Goal: Transaction & Acquisition: Download file/media

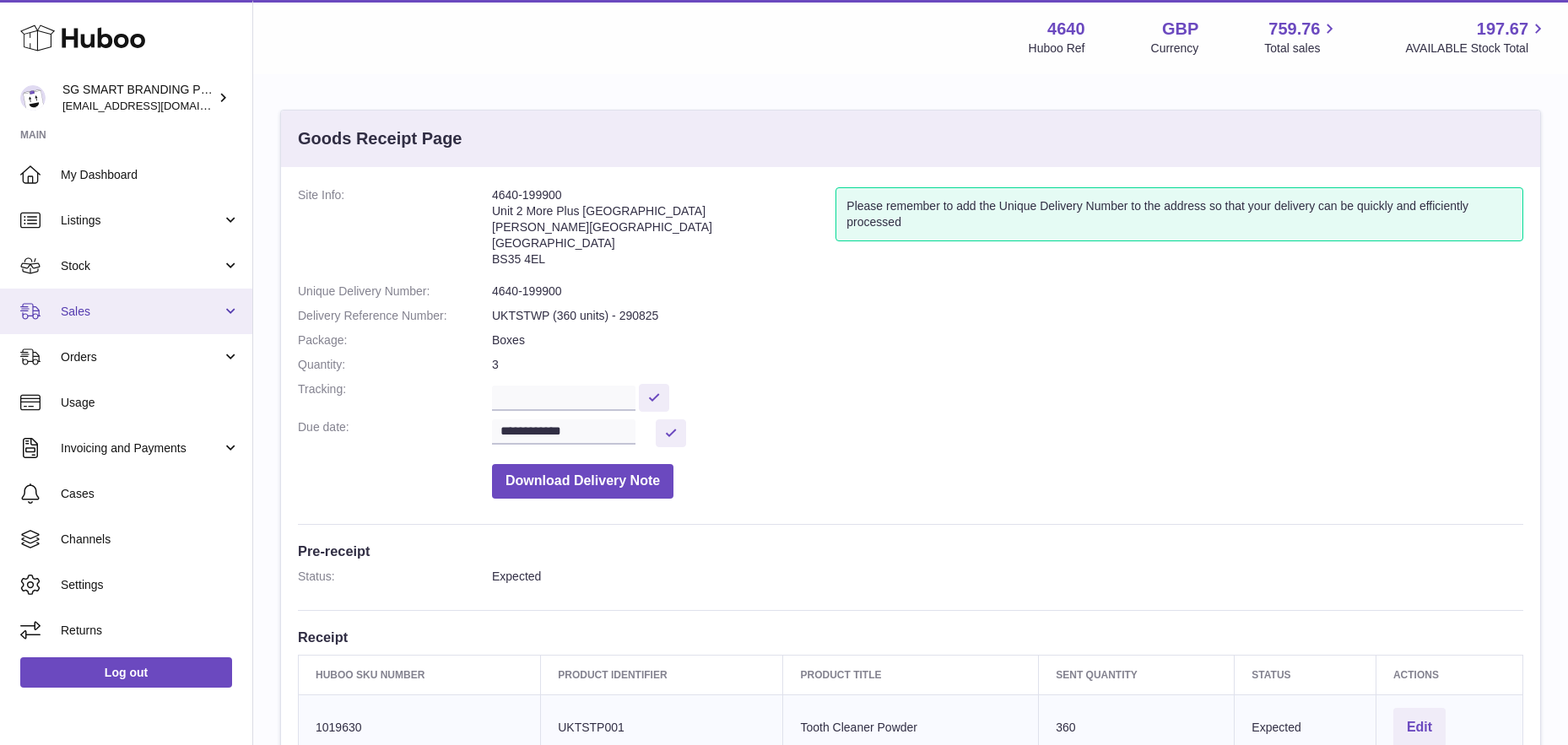
click at [119, 309] on span "Sales" at bounding box center [141, 312] width 161 height 16
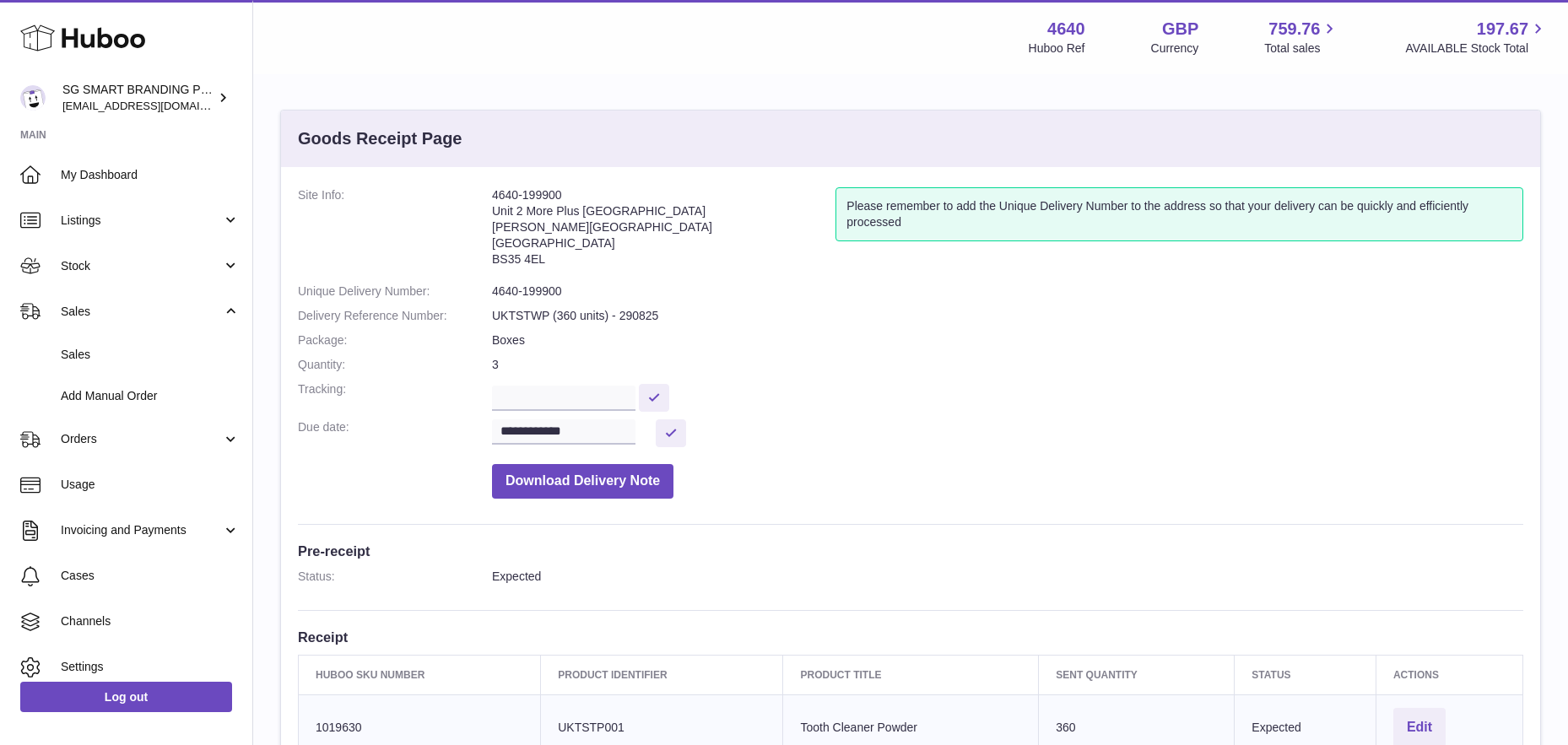
drag, startPoint x: 550, startPoint y: 257, endPoint x: 483, endPoint y: 264, distance: 67.4
click at [483, 264] on dl "**********" at bounding box center [911, 346] width 1226 height 319
click at [505, 258] on address "4640-199900 Unit 2 More Plus Central Park Hudson Ave Severn Beach BS35 4EL" at bounding box center [664, 231] width 344 height 88
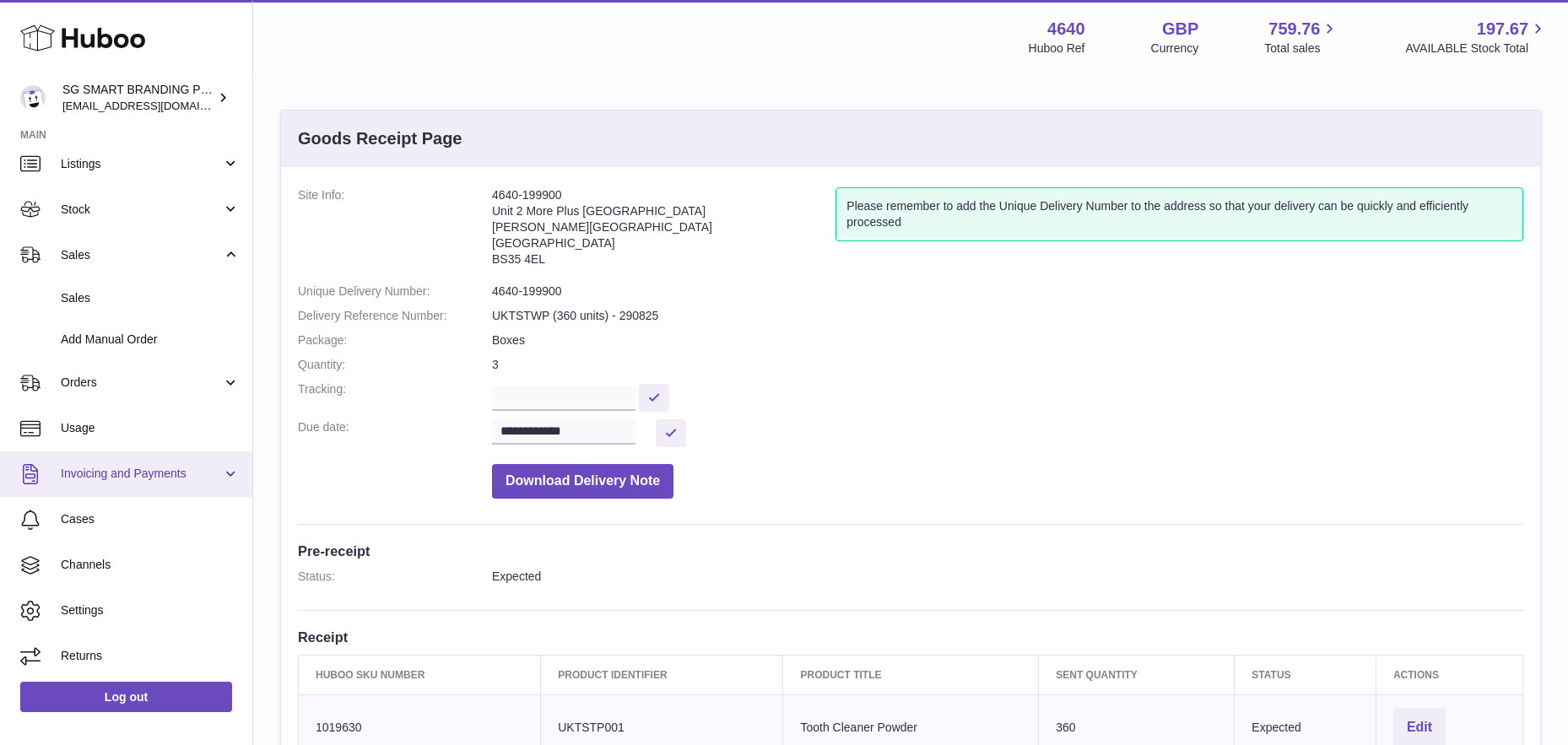
scroll to position [58, 0]
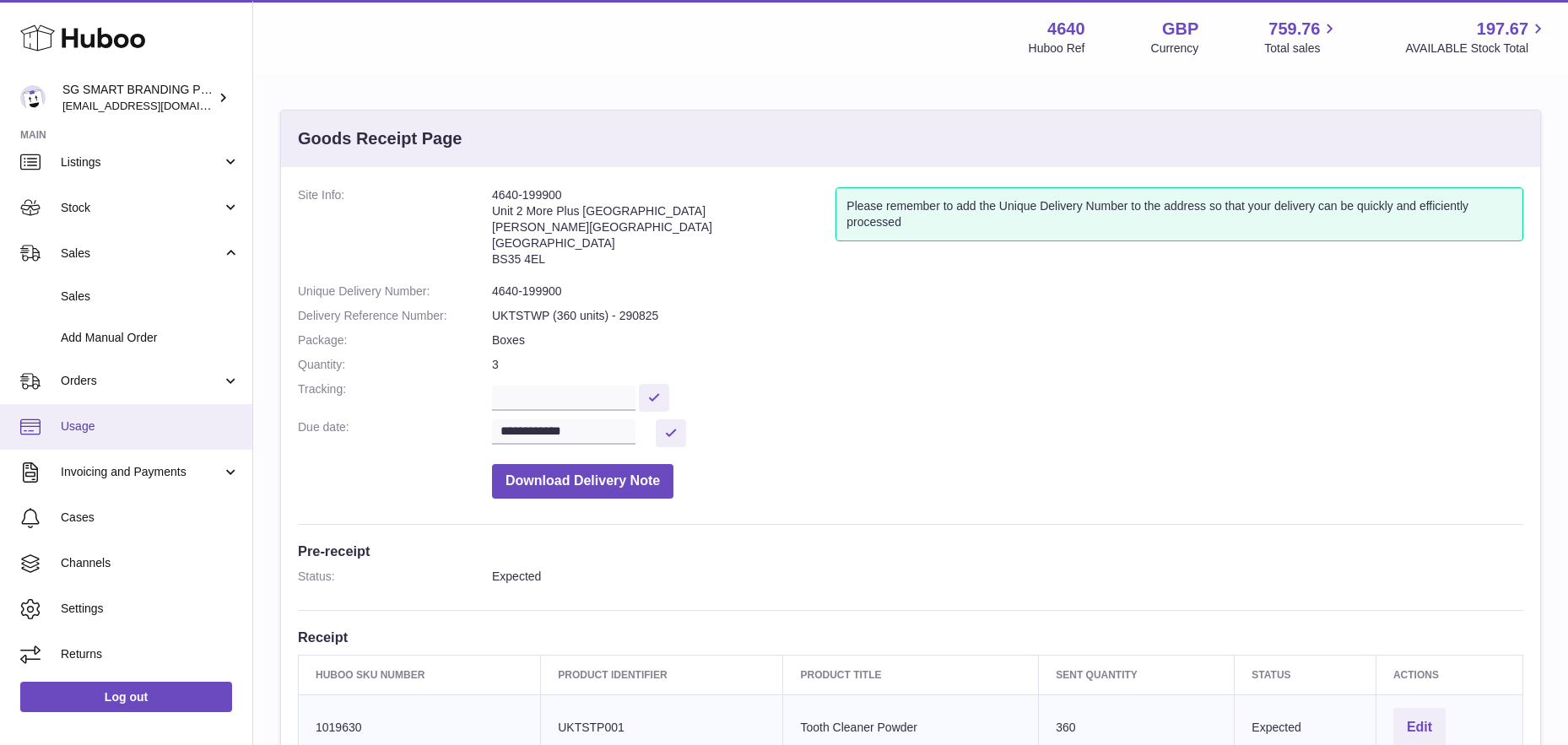
click at [101, 419] on span "Usage" at bounding box center [150, 426] width 179 height 16
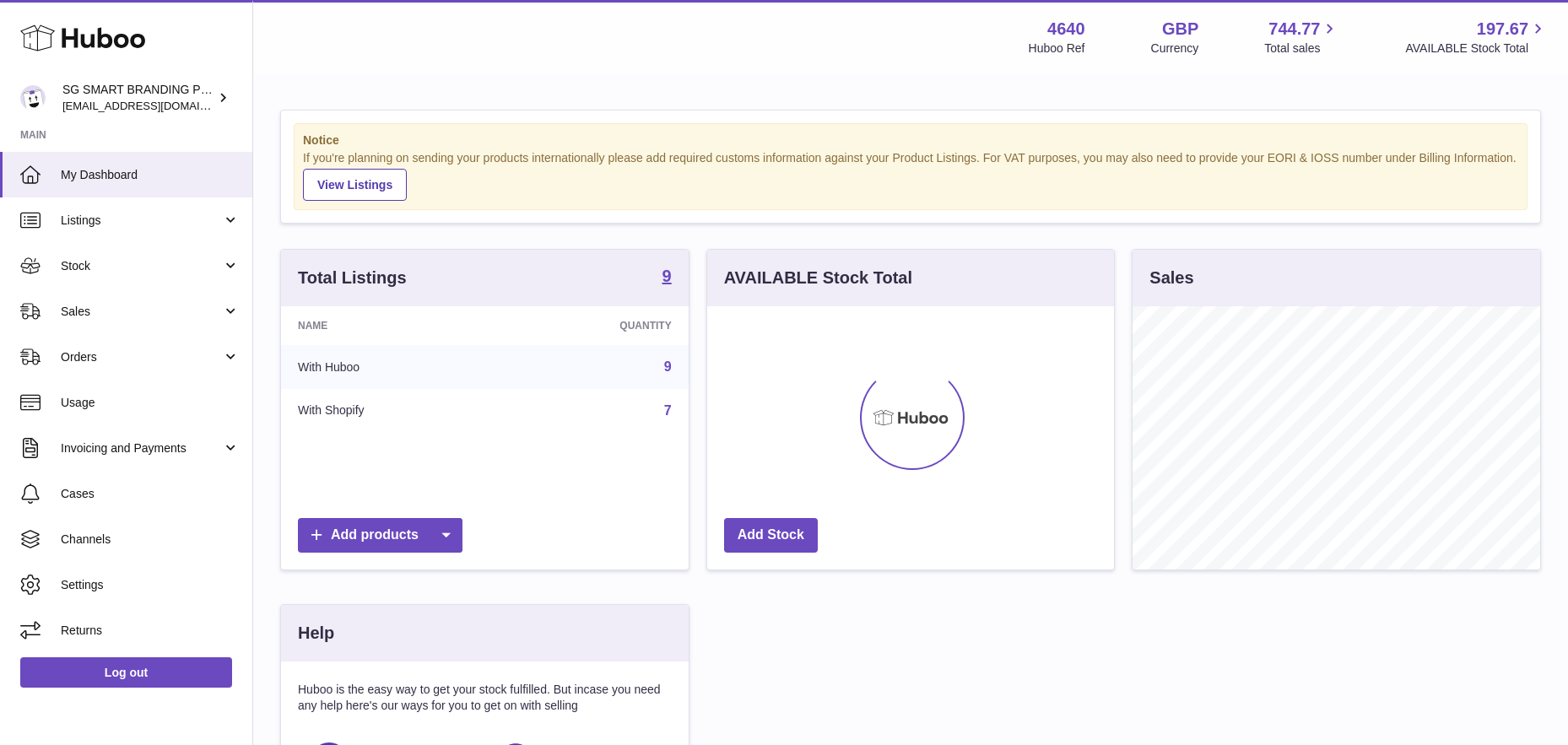
scroll to position [264, 407]
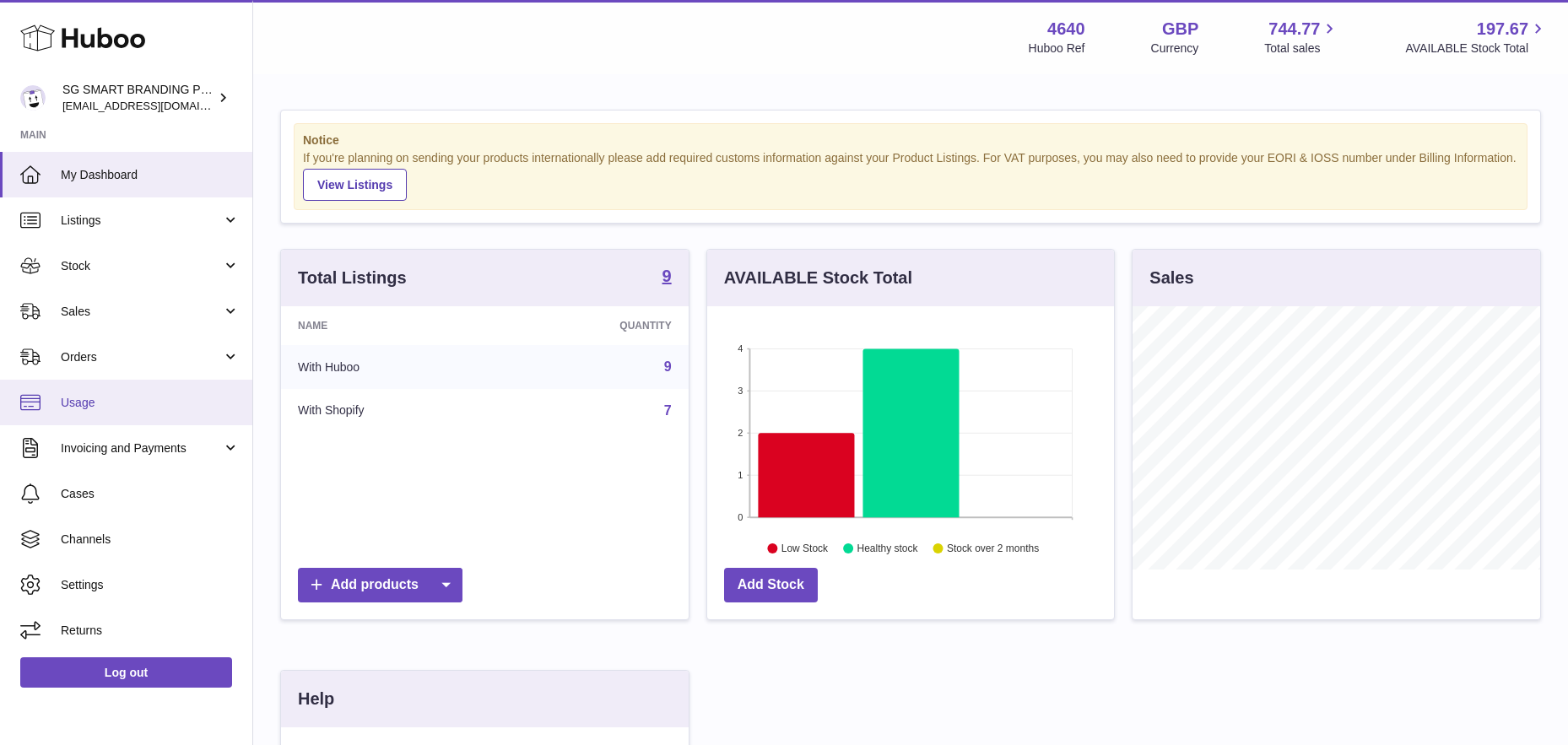
click at [136, 407] on span "Usage" at bounding box center [150, 403] width 179 height 16
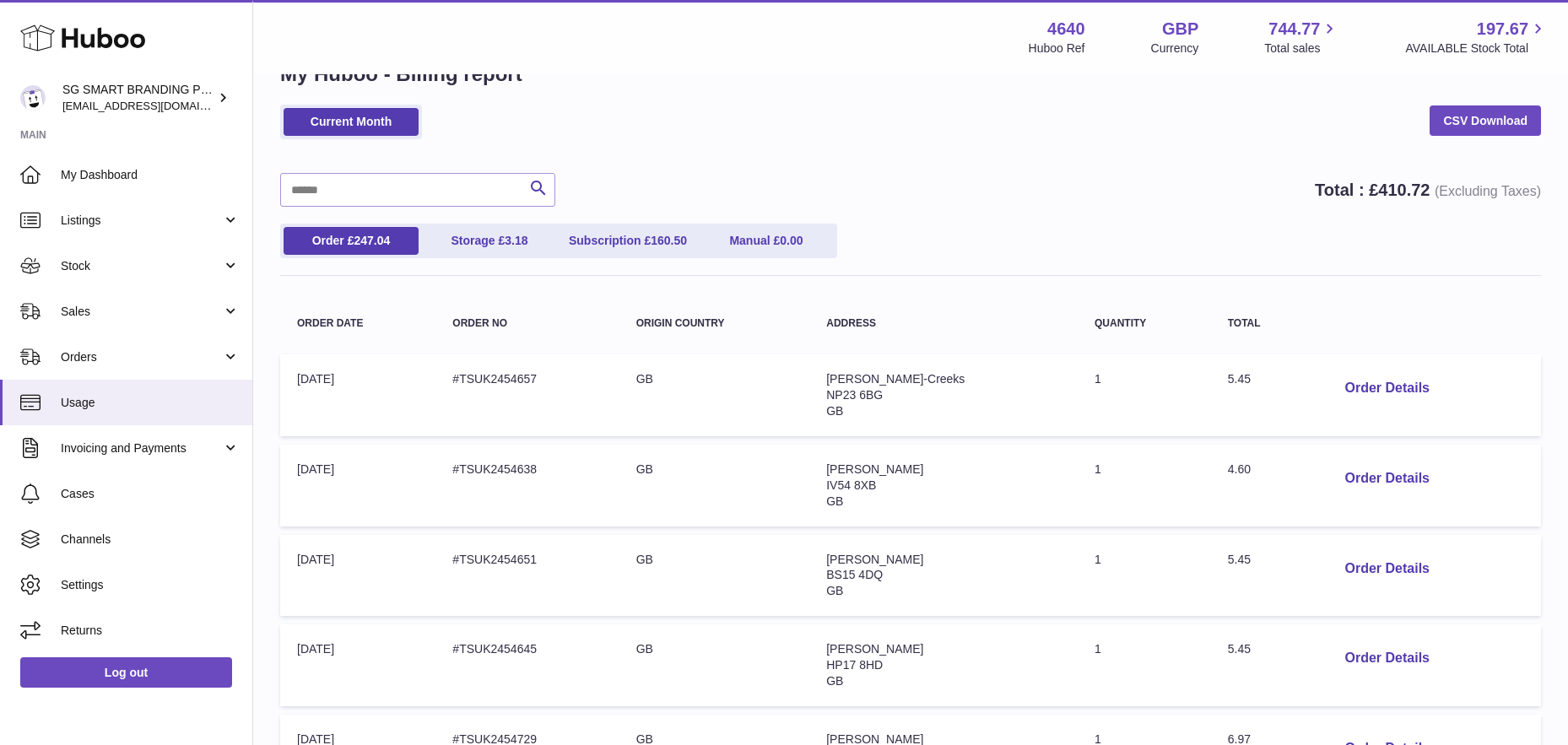
scroll to position [65, 0]
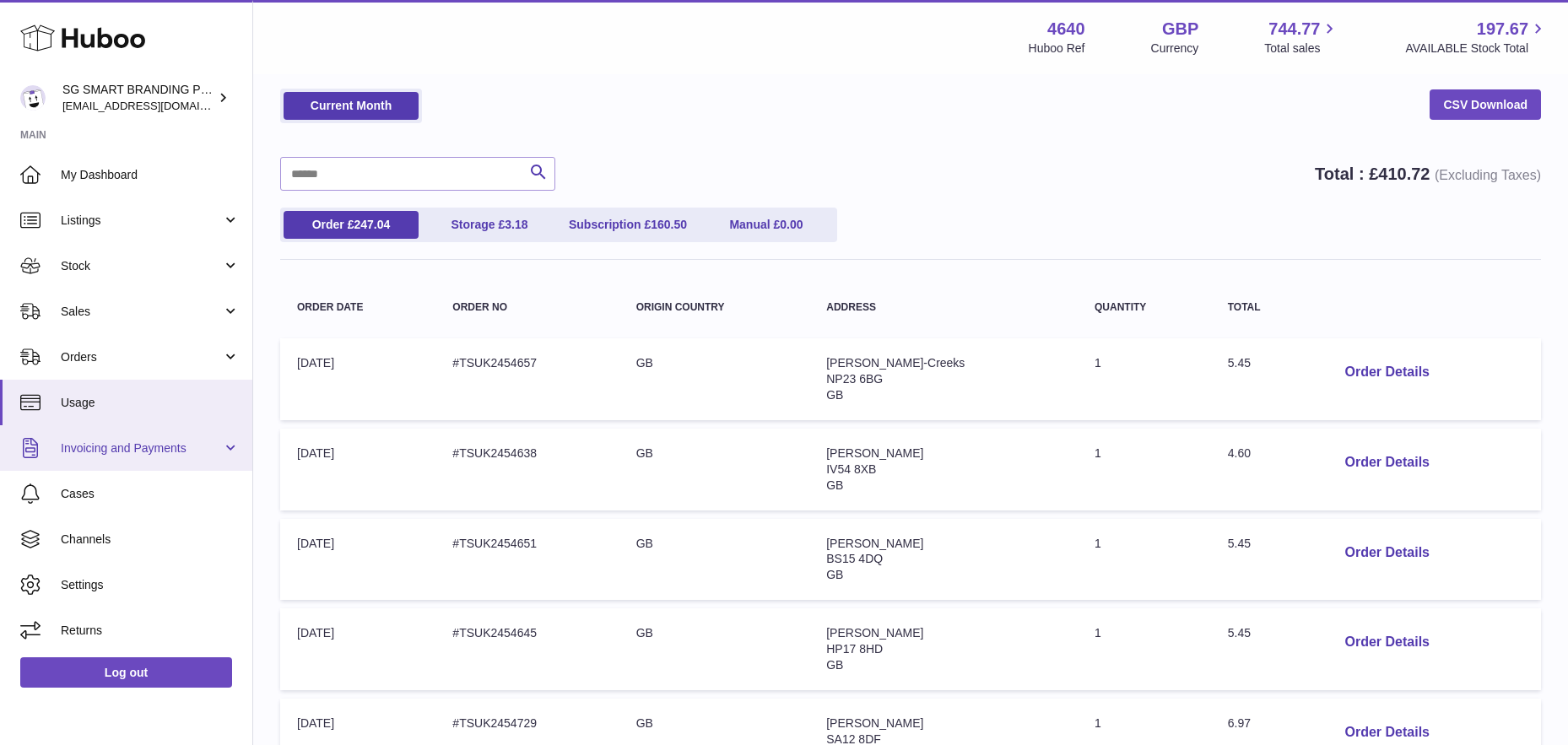
click at [222, 446] on link "Invoicing and Payments" at bounding box center [126, 448] width 252 height 46
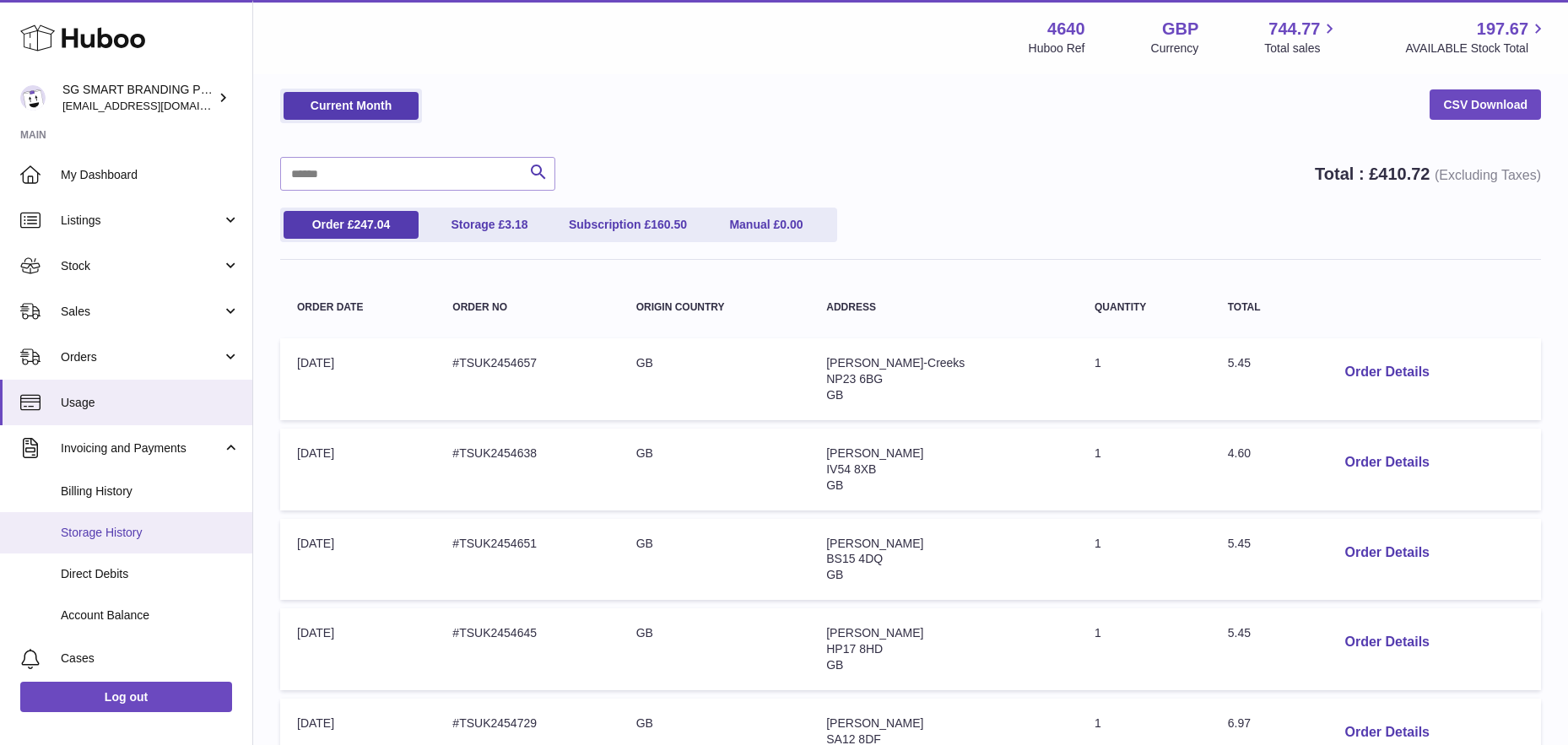
click at [173, 535] on span "Storage History" at bounding box center [150, 533] width 179 height 16
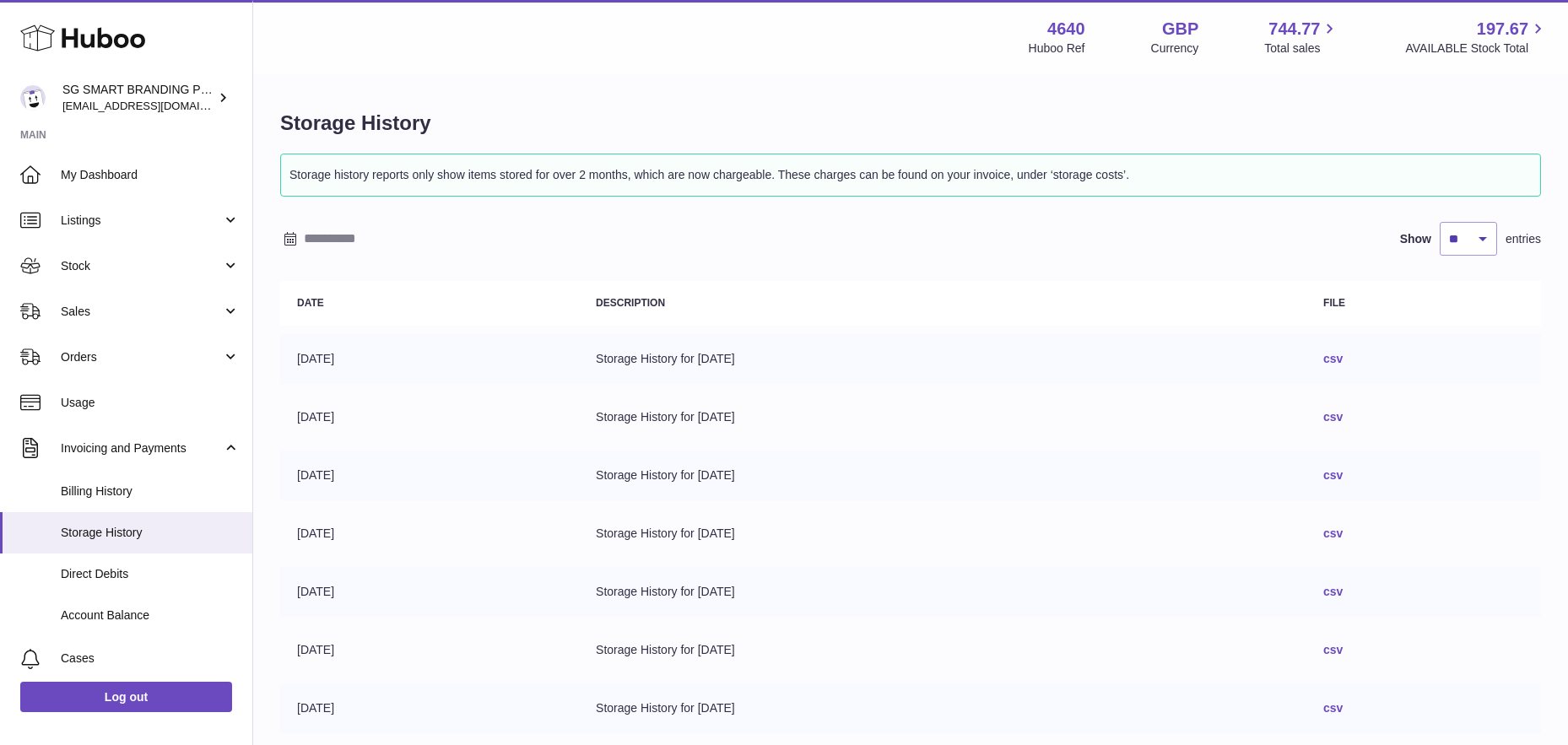
click at [1343, 420] on link "csv" at bounding box center [1333, 417] width 20 height 13
click at [1343, 355] on link "csv" at bounding box center [1333, 358] width 20 height 13
click at [1343, 357] on link "csv" at bounding box center [1333, 358] width 20 height 13
click at [195, 267] on span "Stock" at bounding box center [141, 266] width 161 height 16
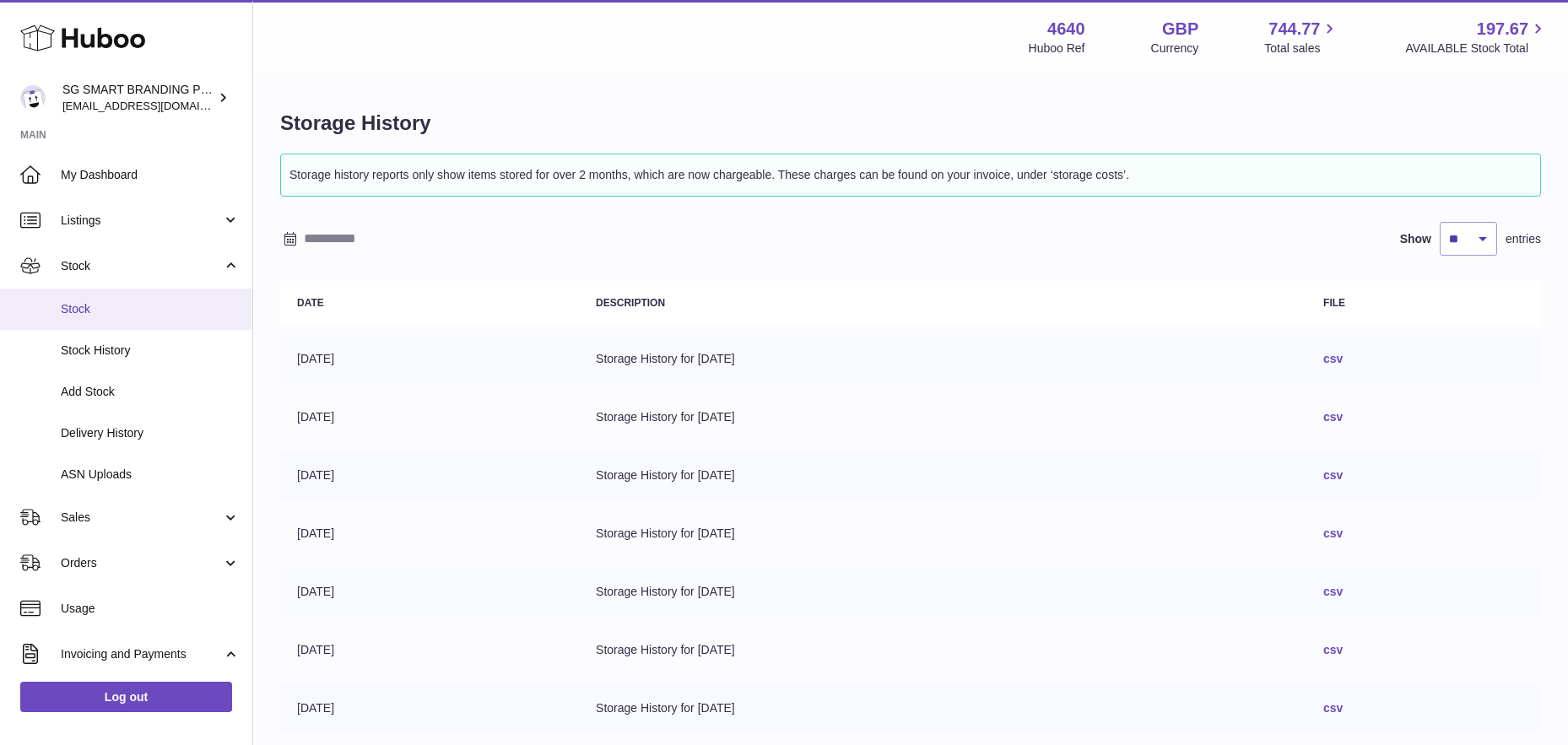
click at [115, 302] on span "Stock" at bounding box center [150, 310] width 179 height 16
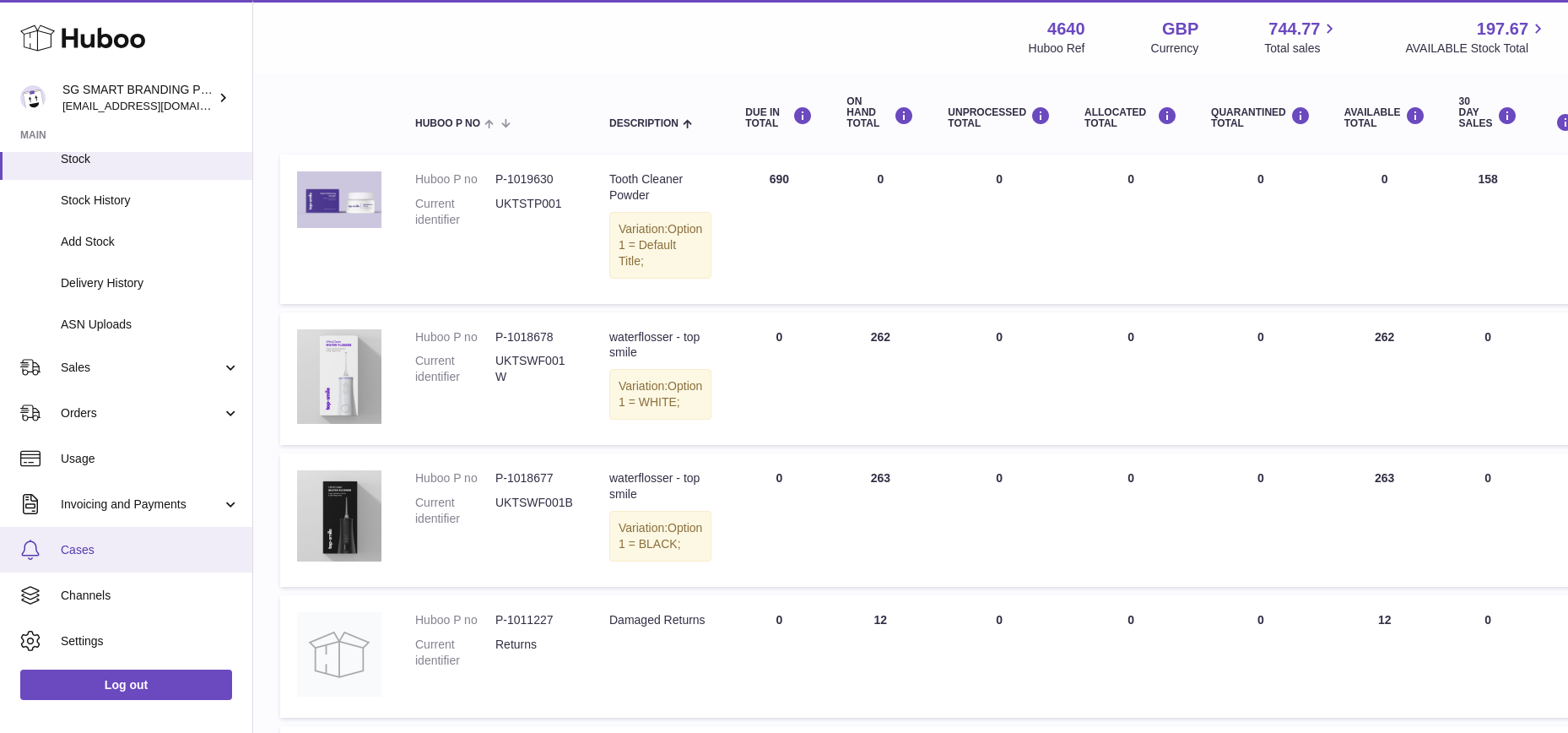
scroll to position [182, 0]
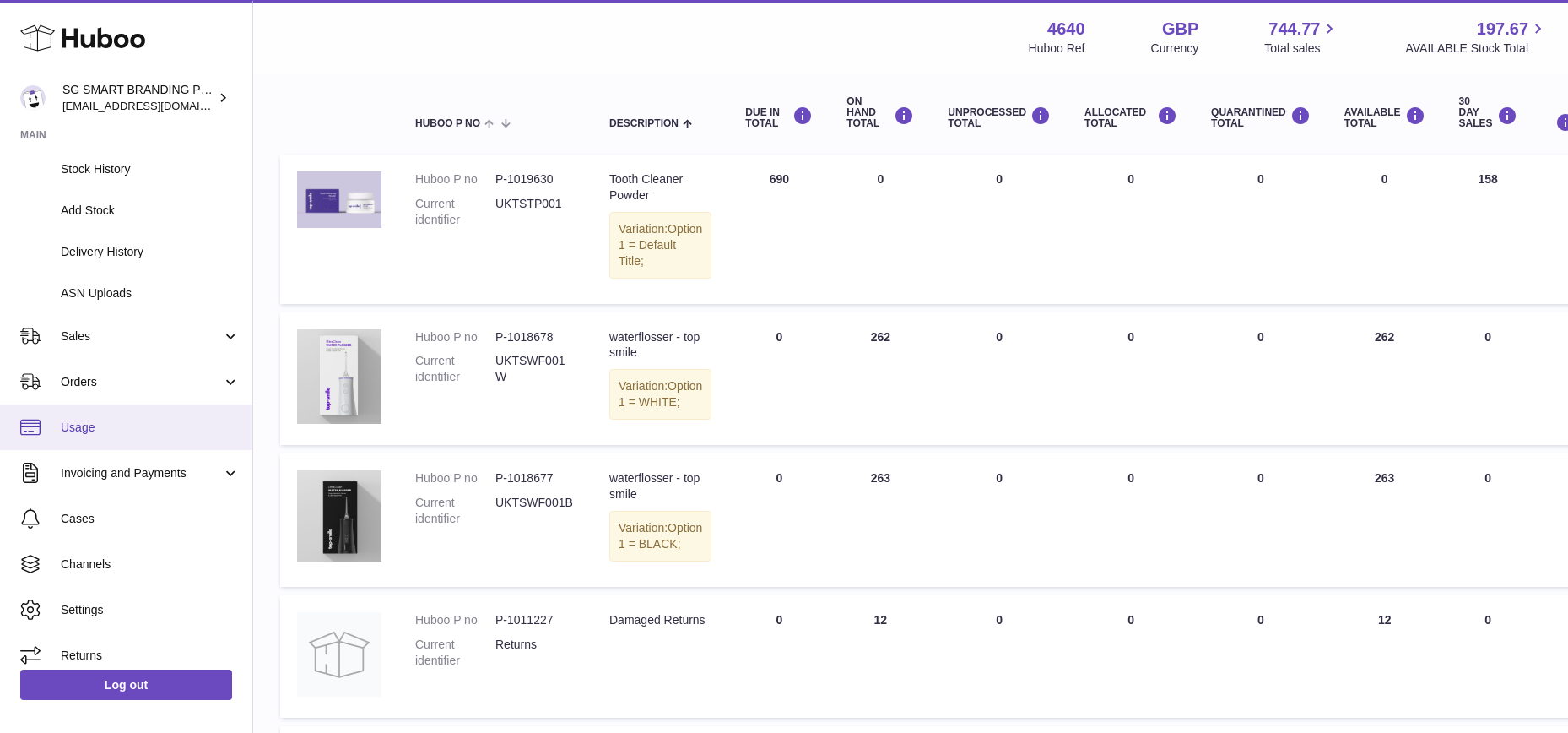
click at [166, 426] on span "Usage" at bounding box center [150, 428] width 179 height 16
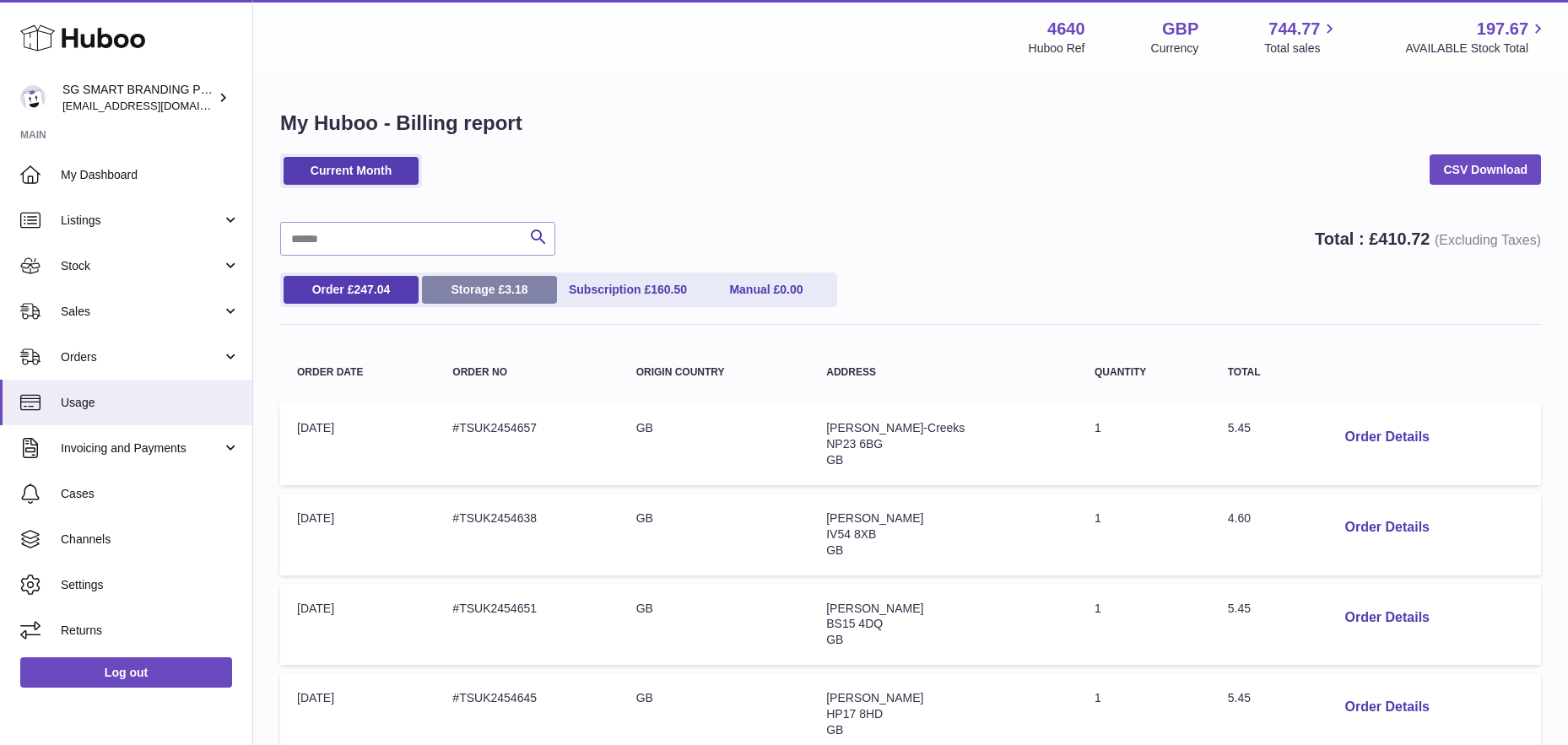
click at [495, 292] on link "Storage £ 3.18" at bounding box center [490, 290] width 135 height 28
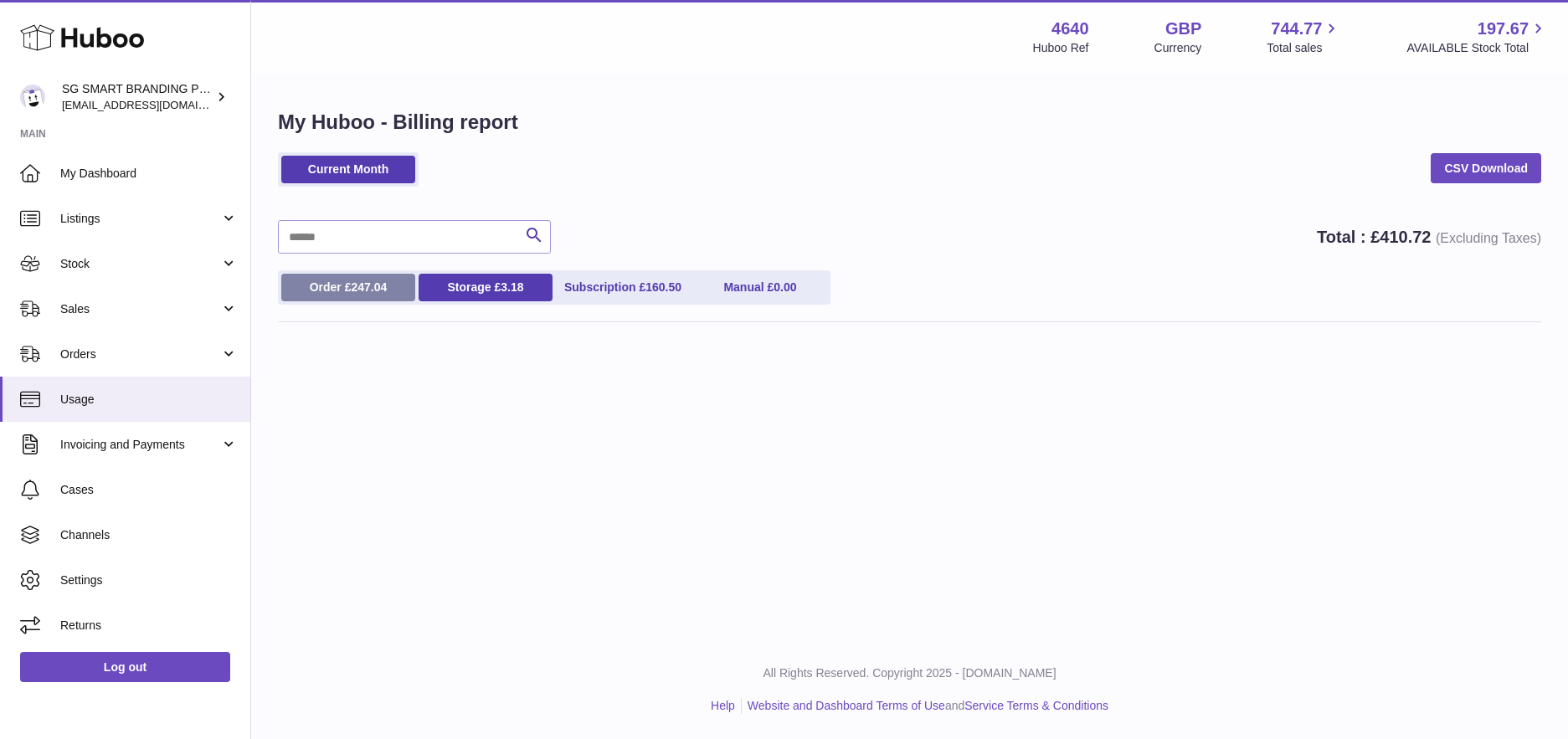
click at [334, 289] on link "Order £ 247.04" at bounding box center [348, 287] width 134 height 28
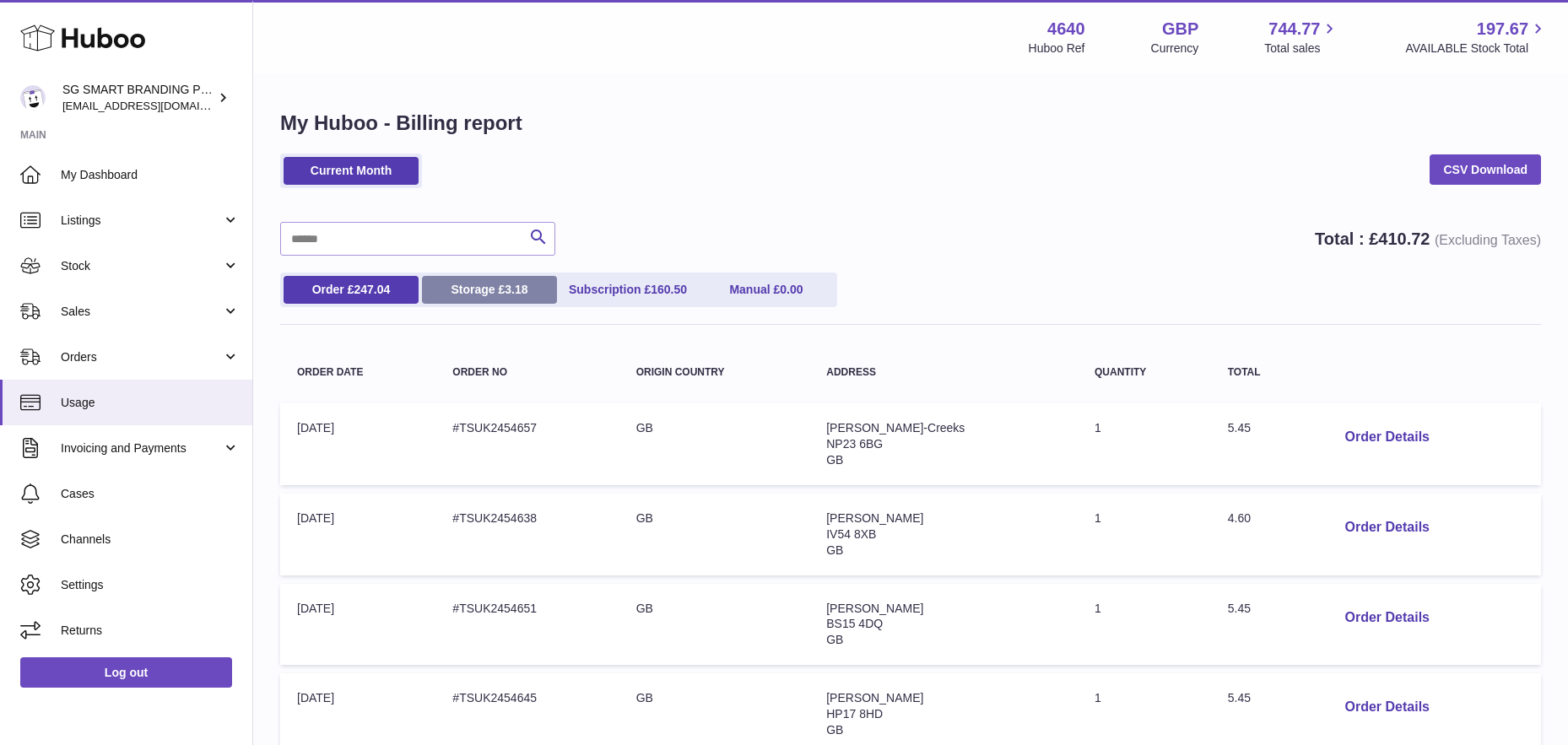
click at [472, 292] on link "Storage £ 3.18" at bounding box center [490, 290] width 135 height 28
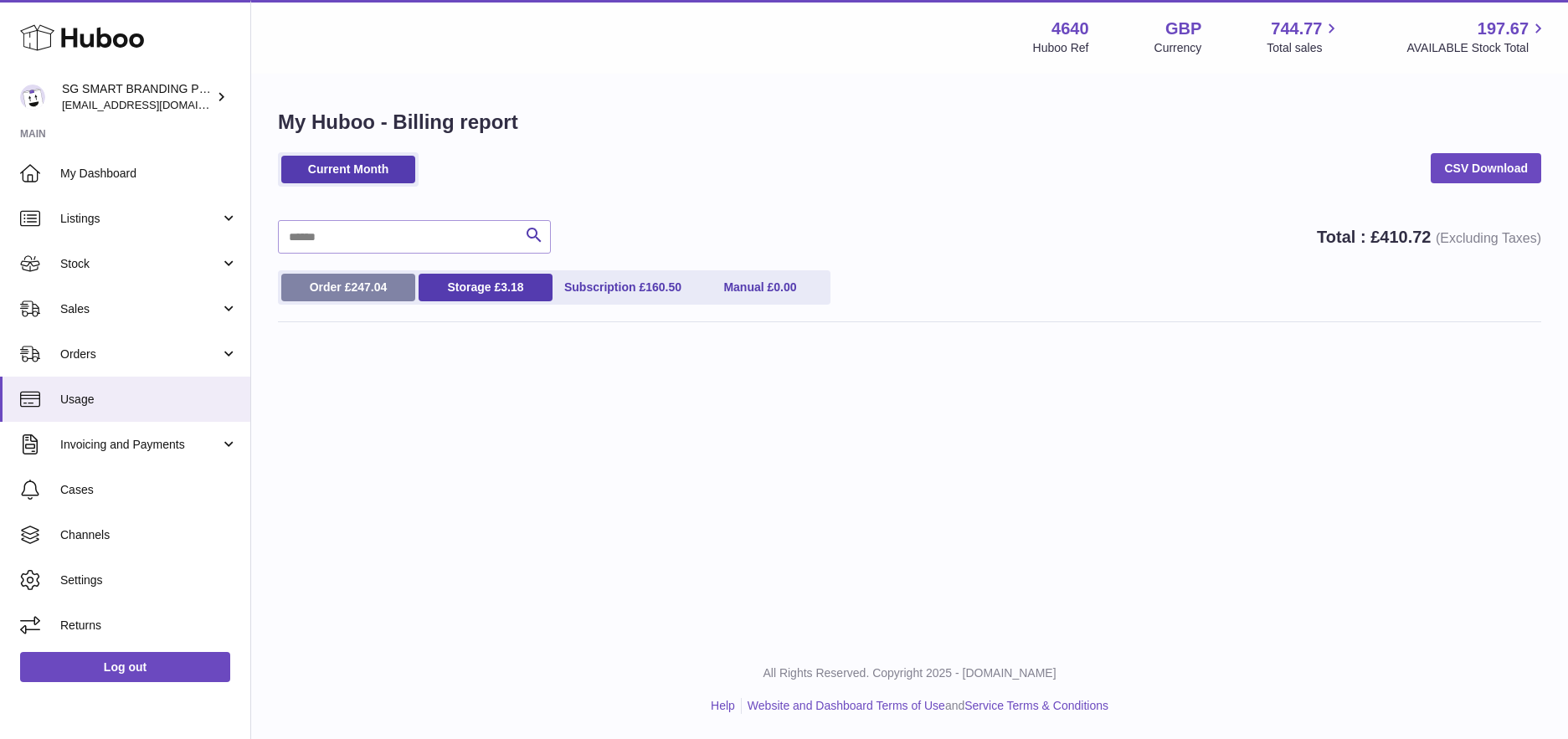
click at [333, 289] on link "Order £ 247.04" at bounding box center [348, 287] width 134 height 28
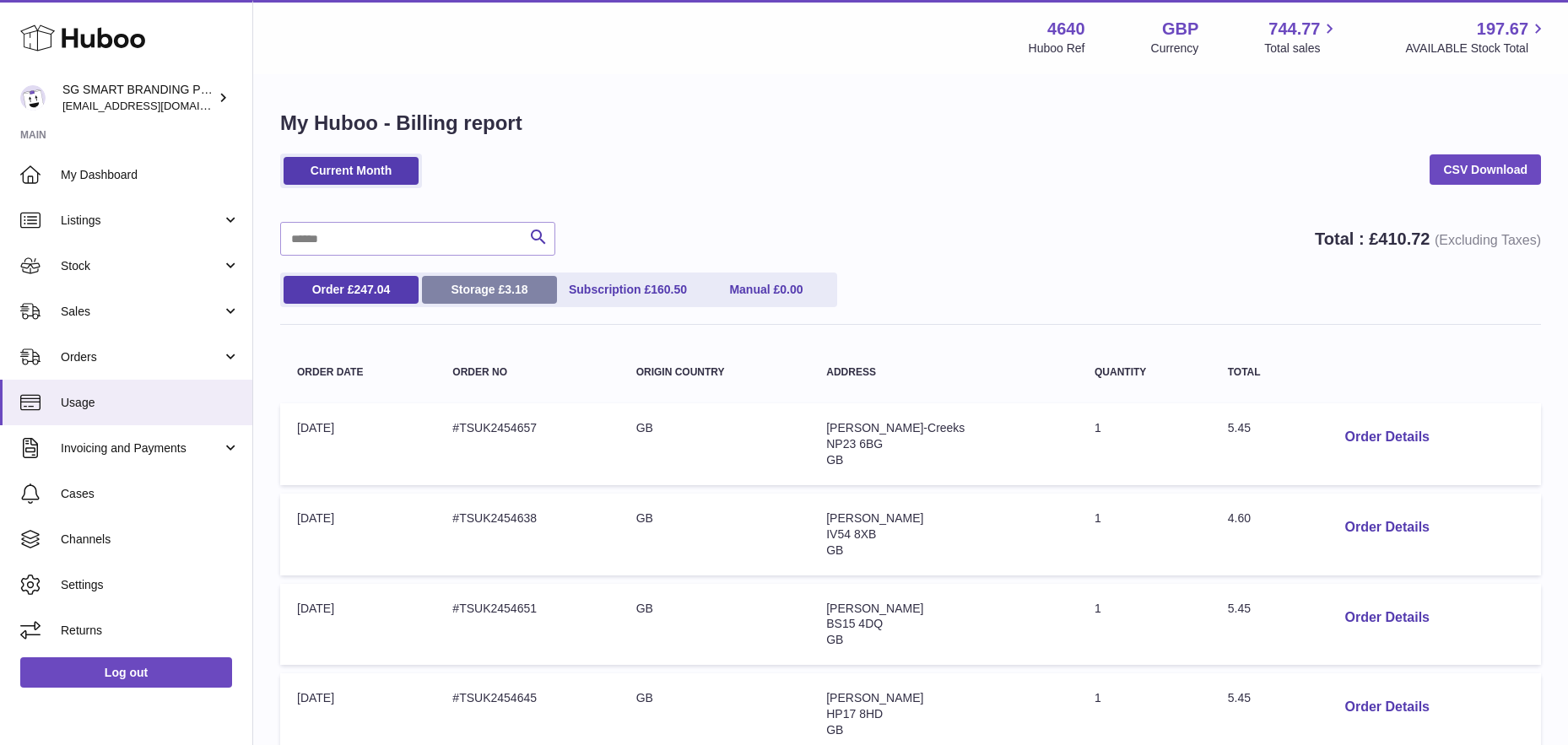
click at [466, 292] on link "Storage £ 3.18" at bounding box center [490, 290] width 135 height 28
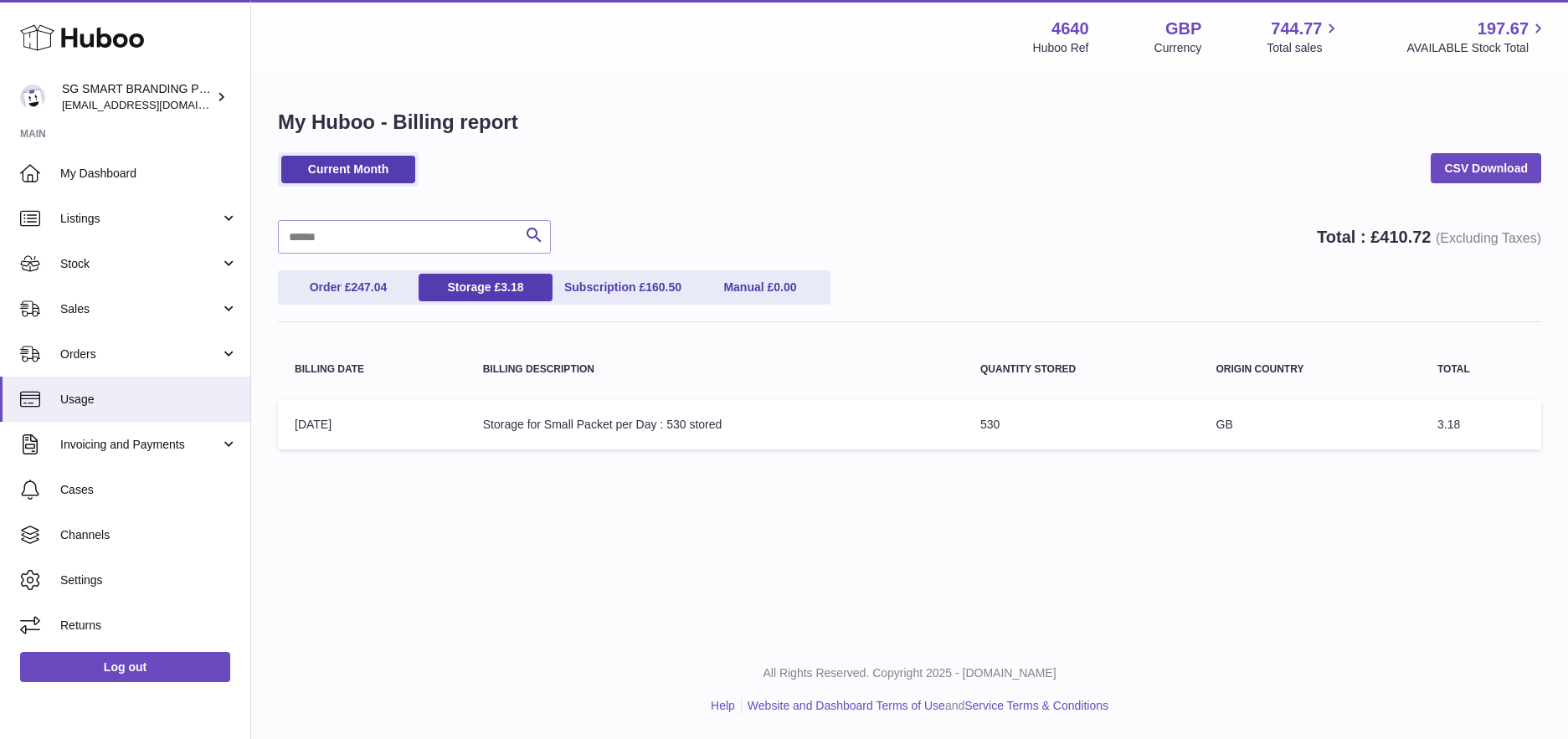
click at [633, 424] on td "Billing Description: Storage for Small Packet per Day : 530 stored" at bounding box center [714, 424] width 497 height 49
click at [530, 472] on div "My Huboo - Billing report Current Month CSV Download Search Total : £ 410.72 (E…" at bounding box center [909, 283] width 1317 height 416
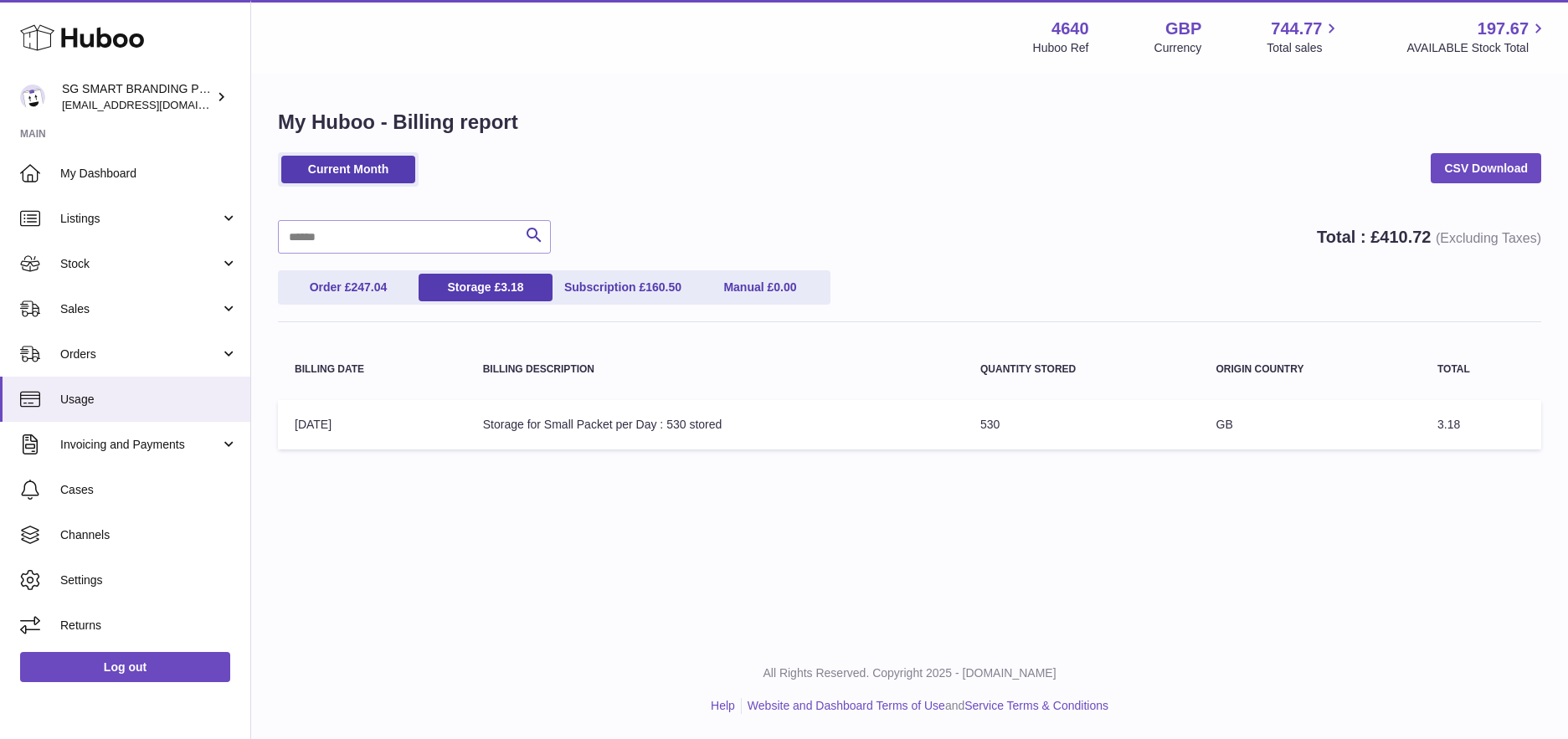
click at [603, 521] on div "Menu Huboo 4640 Huboo Ref GBP Currency 744.77 Total sales 197.67 AVAILABLE Stoc…" at bounding box center [909, 320] width 1317 height 640
click at [178, 452] on link "Invoicing and Payments" at bounding box center [125, 444] width 250 height 46
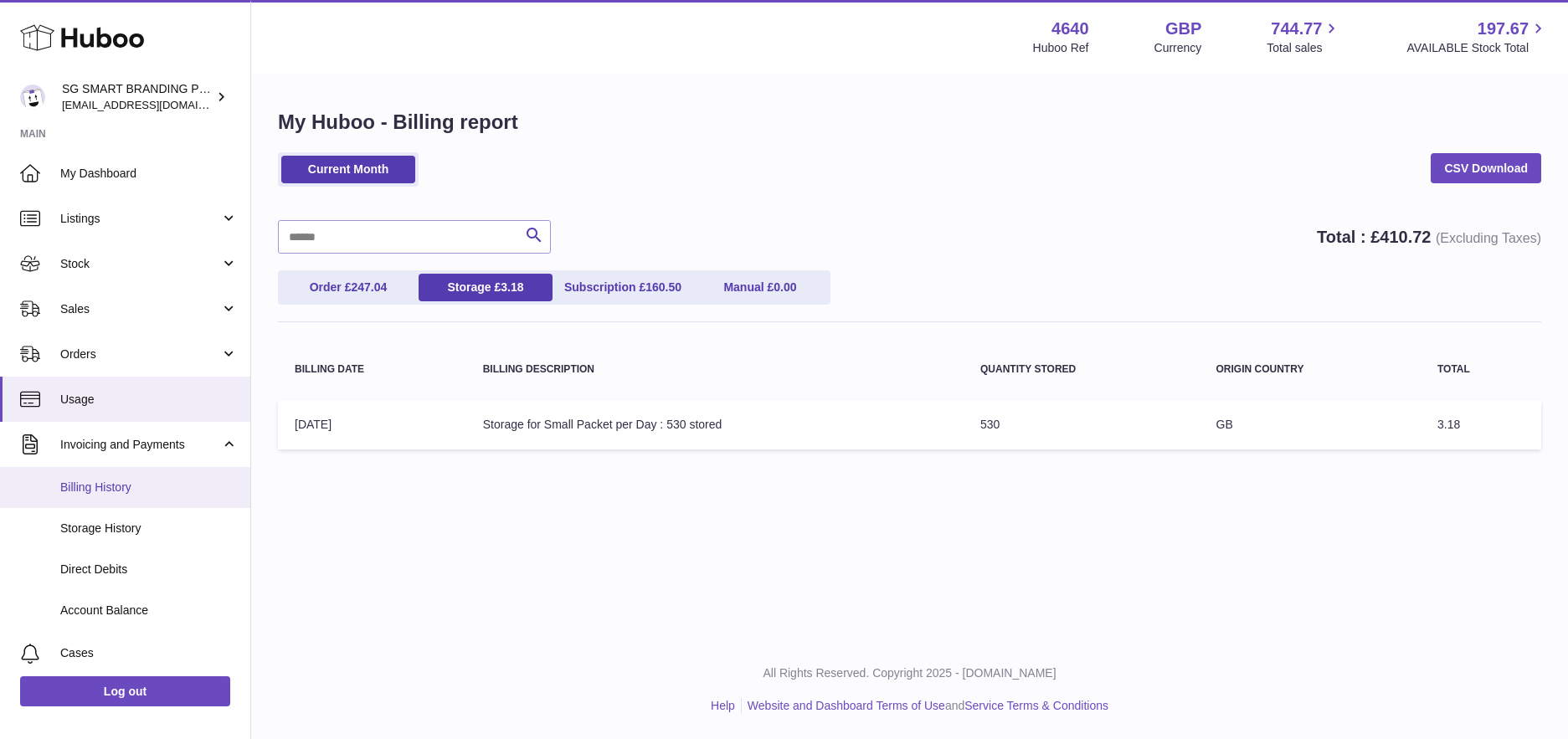
click at [150, 486] on span "Billing History" at bounding box center [149, 487] width 178 height 16
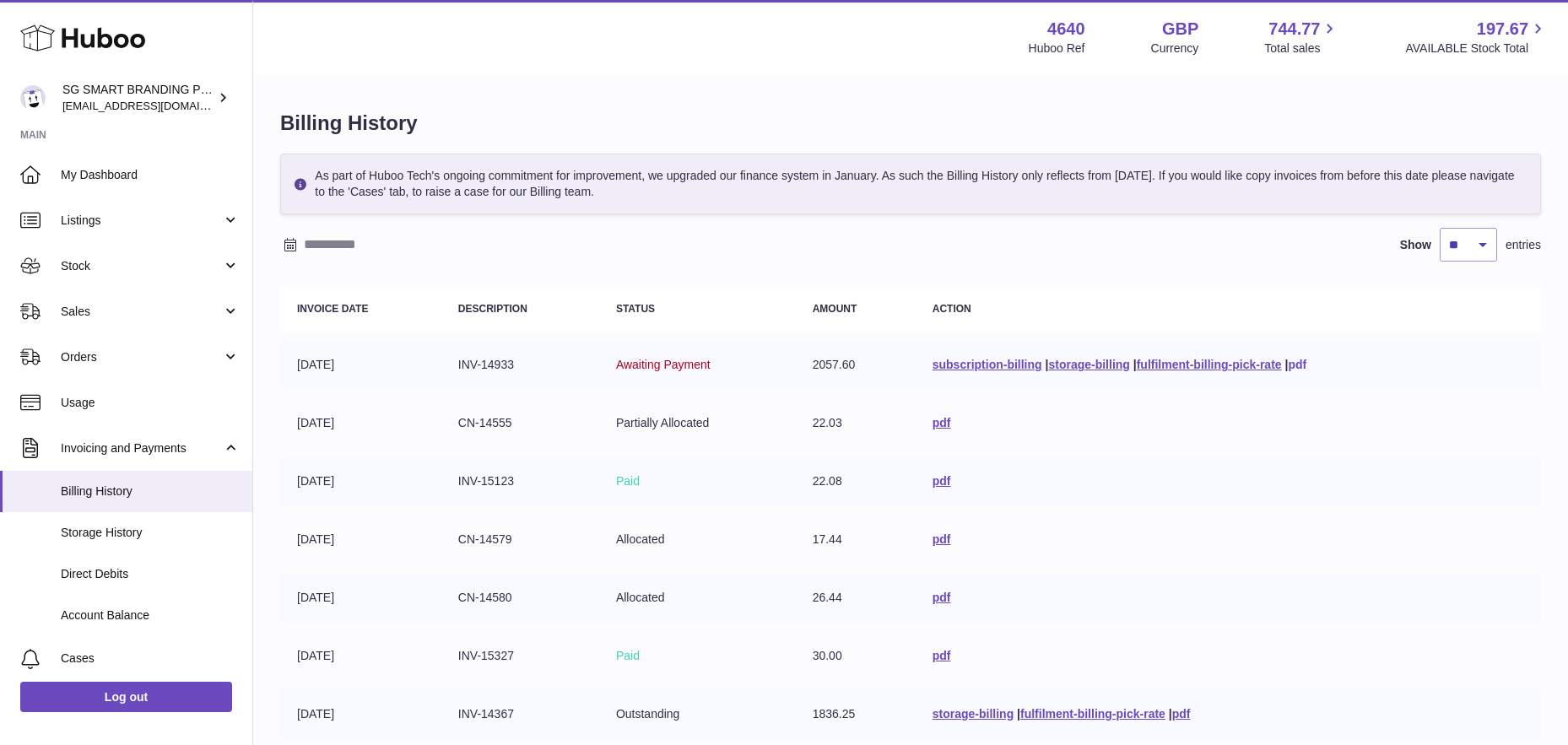
click at [1301, 366] on link "pdf" at bounding box center [1297, 364] width 19 height 13
click at [1085, 366] on link "storage-billing" at bounding box center [1089, 364] width 81 height 13
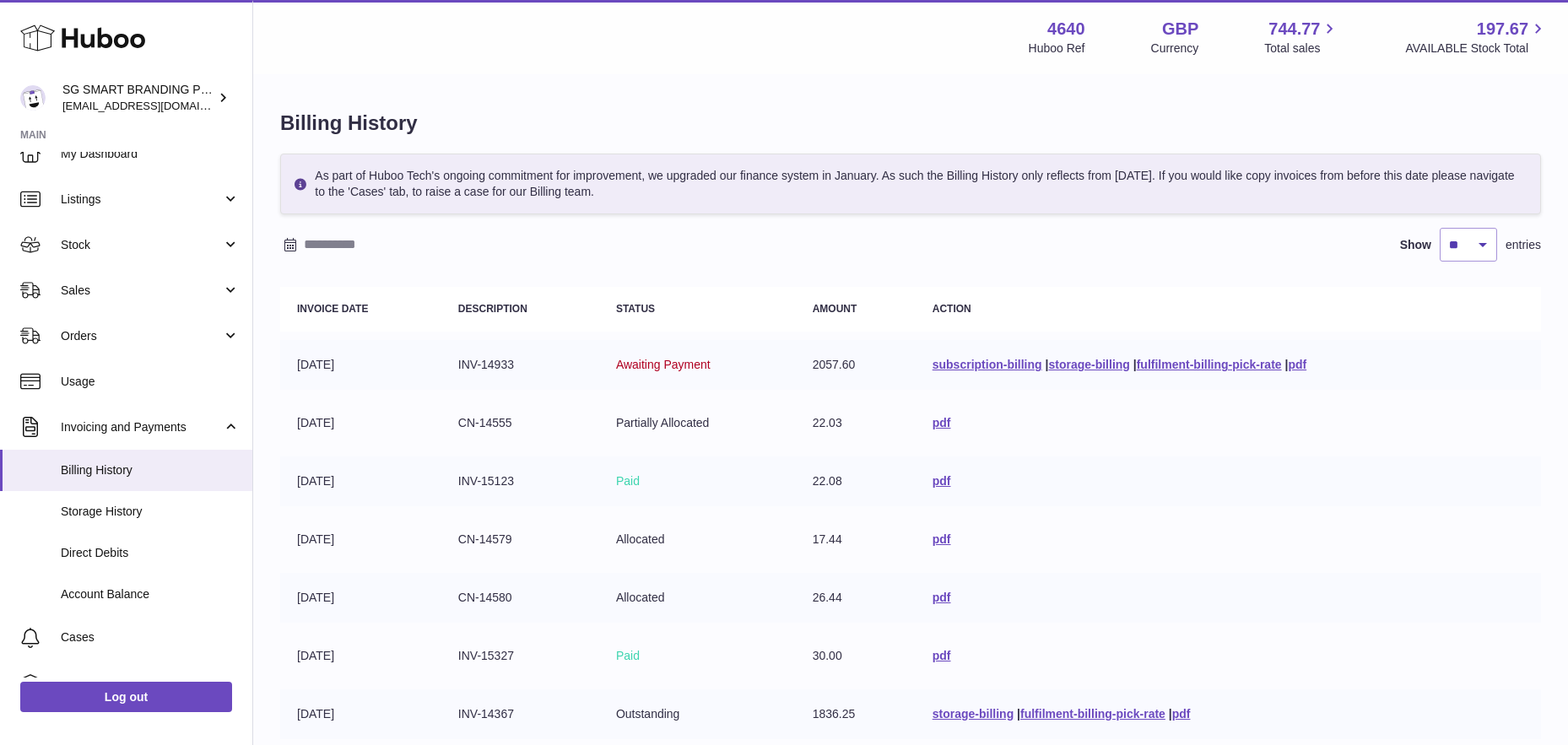
scroll to position [33, 0]
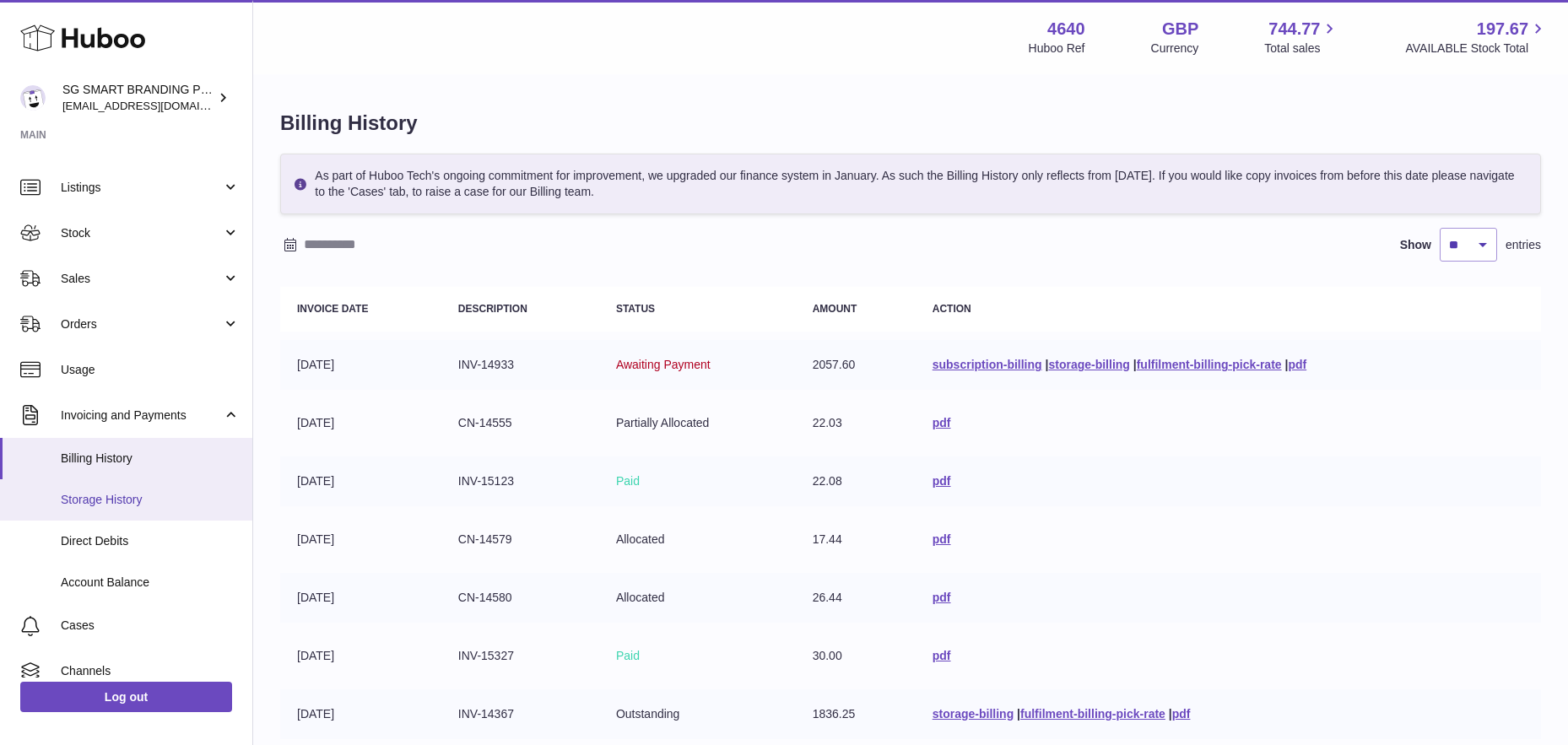
click at [108, 499] on span "Storage History" at bounding box center [150, 500] width 179 height 16
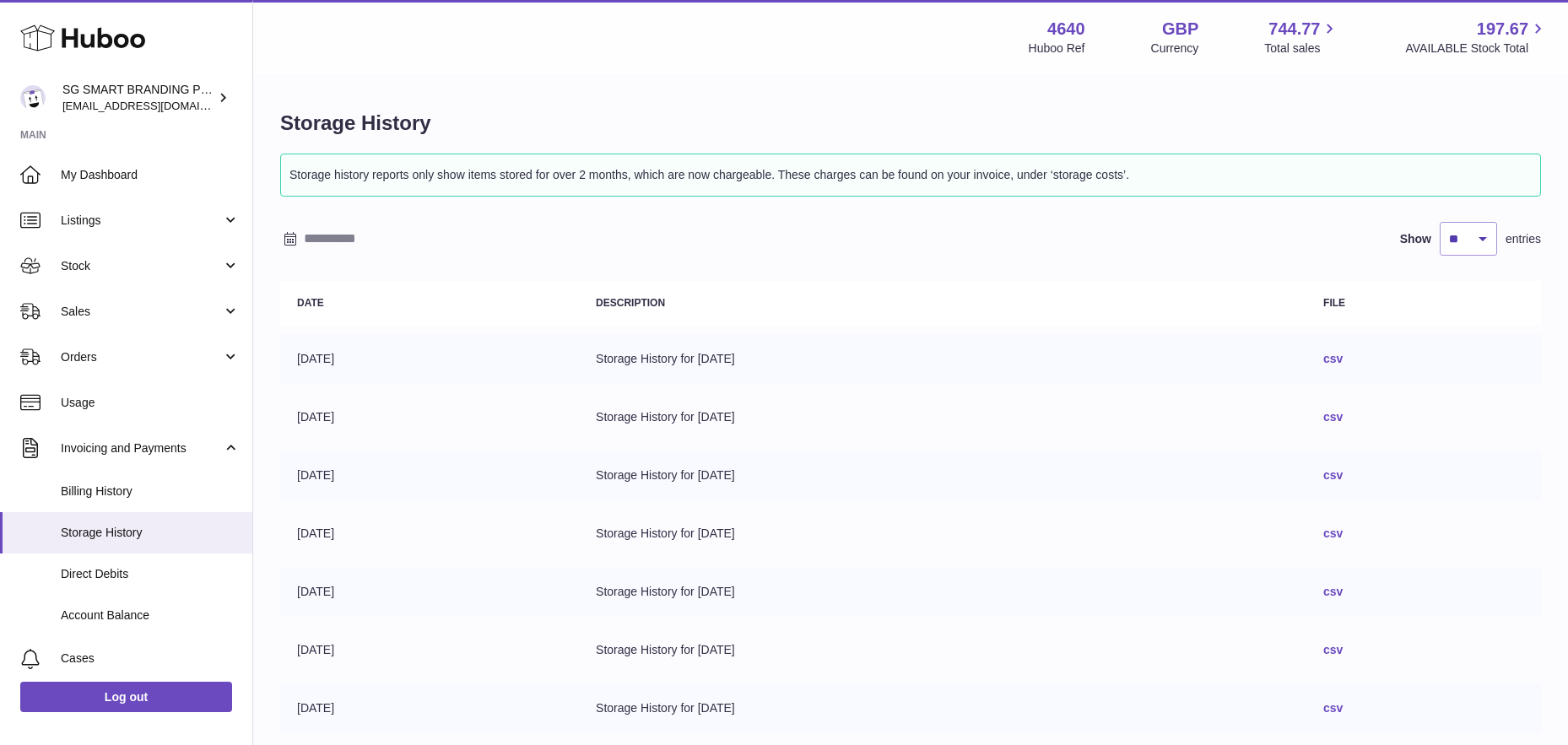
click at [671, 359] on td "Storage History for [DATE]" at bounding box center [942, 358] width 727 height 49
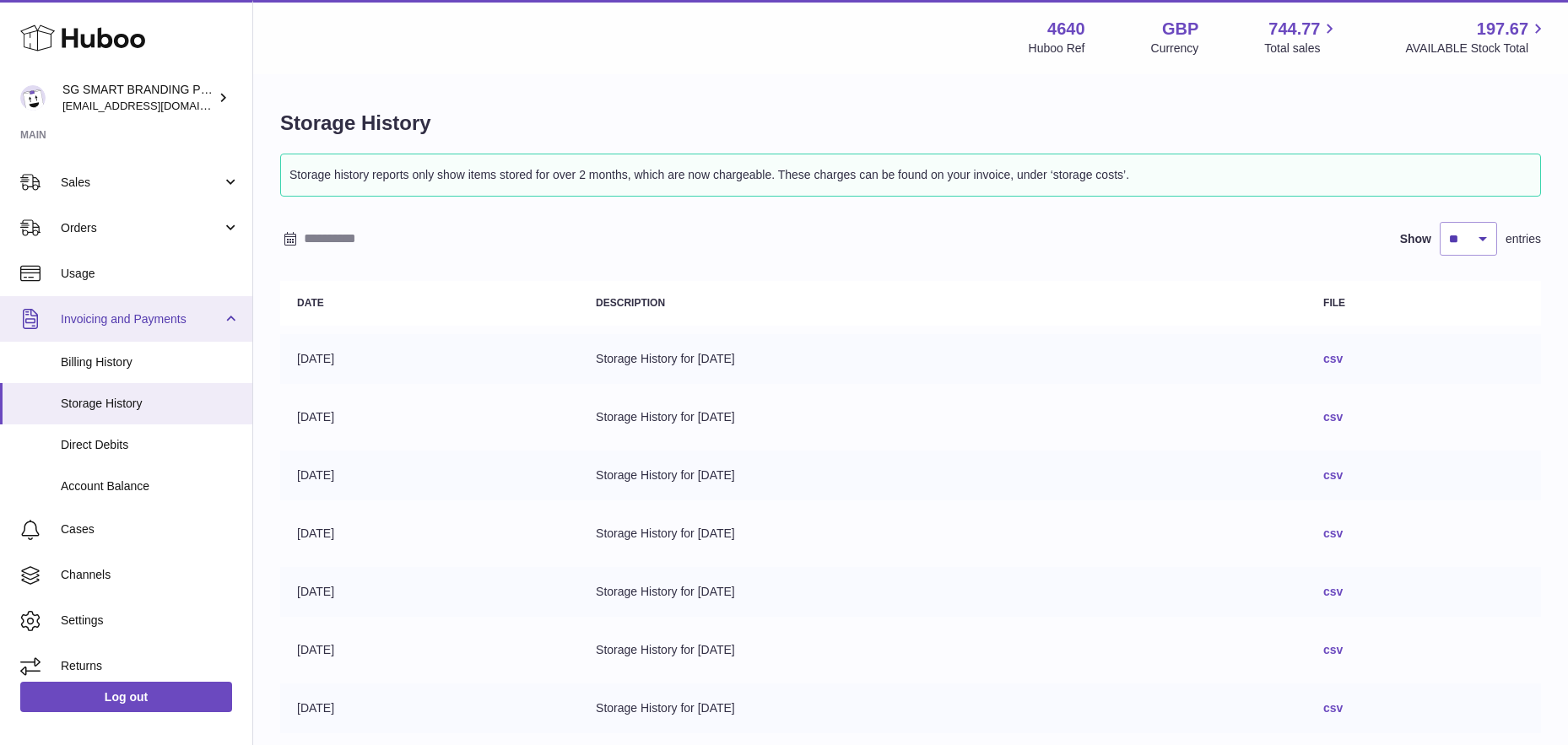
scroll to position [141, 0]
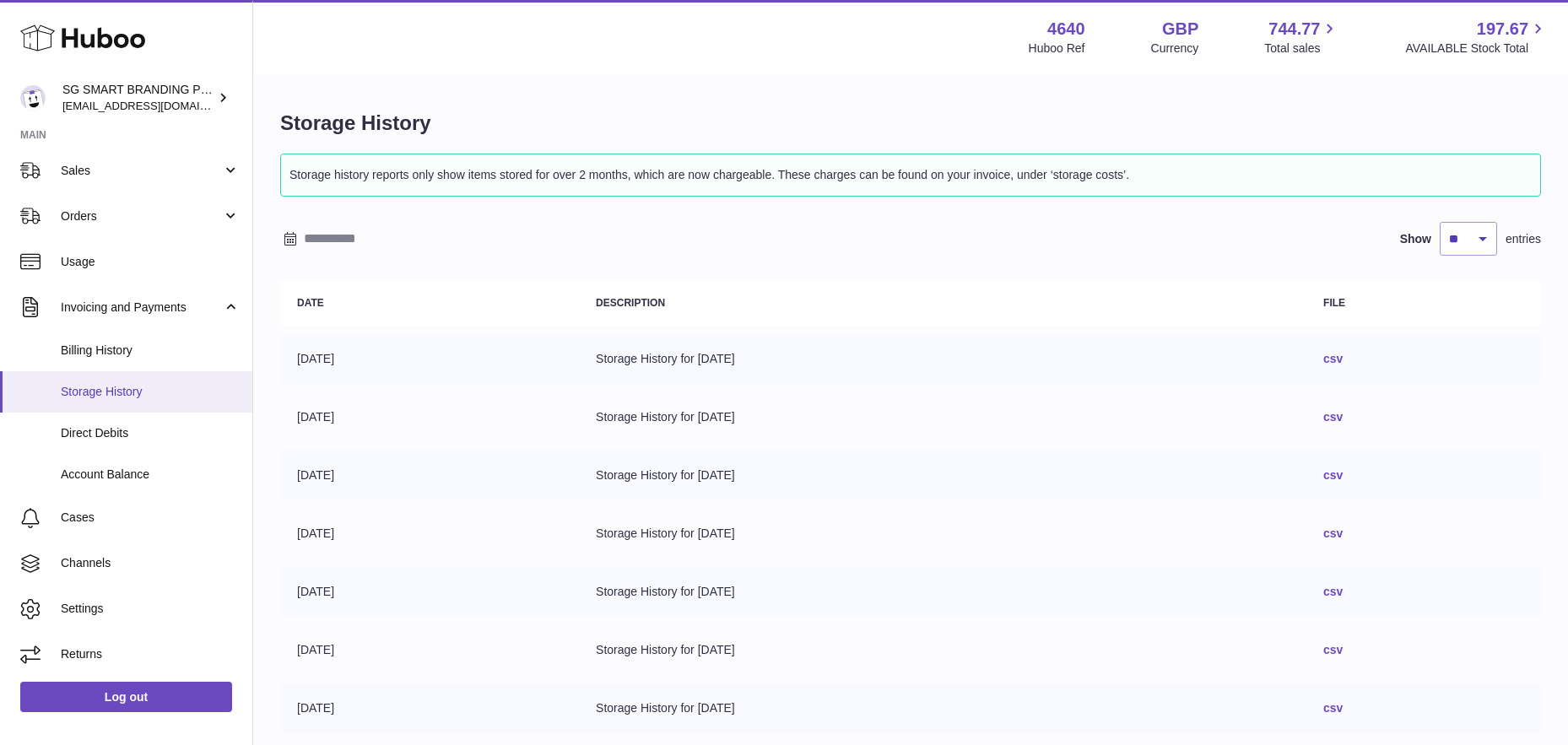
click at [123, 384] on span "Storage History" at bounding box center [150, 392] width 179 height 16
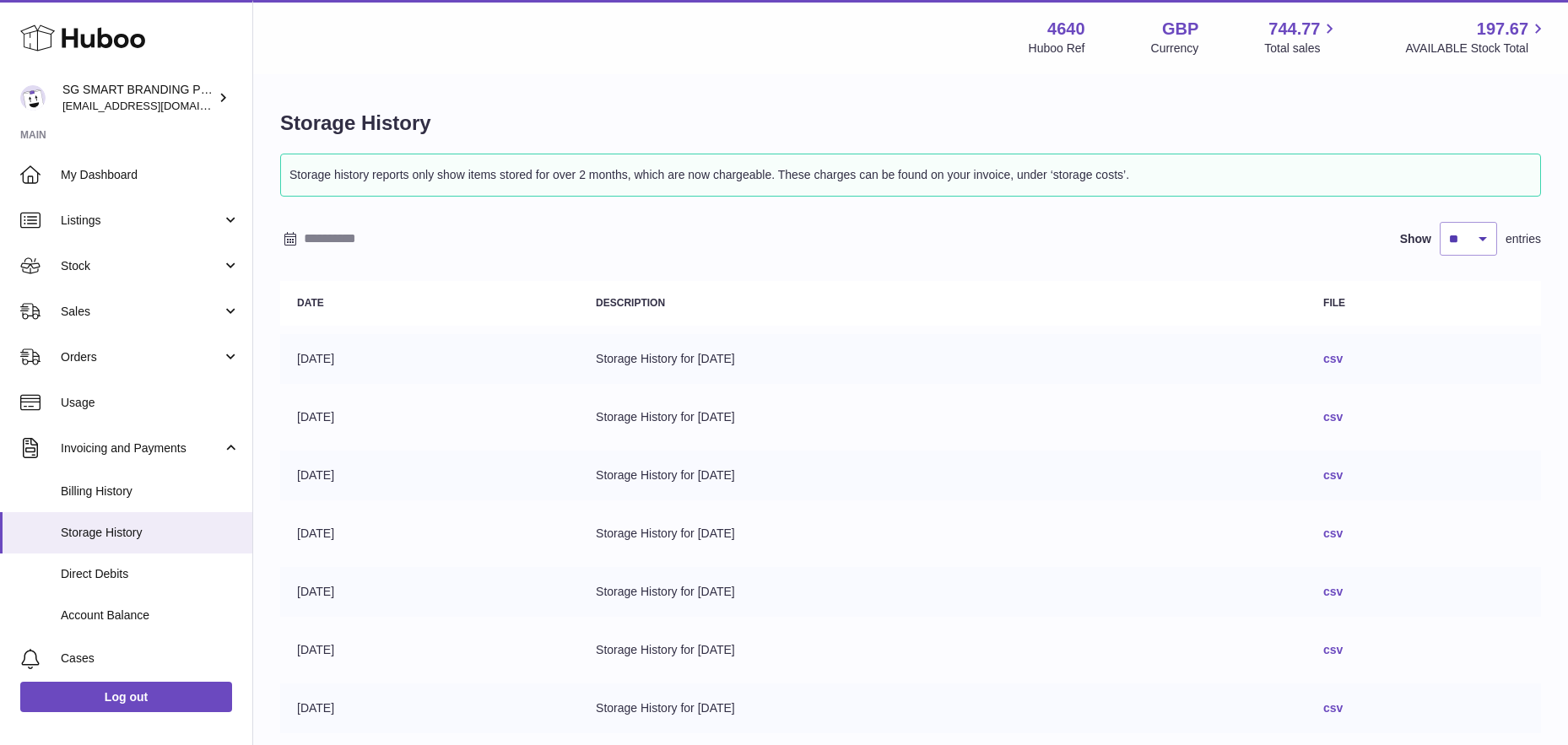
click at [707, 359] on td "Storage History for [DATE]" at bounding box center [942, 358] width 727 height 49
